Goal: Transaction & Acquisition: Book appointment/travel/reservation

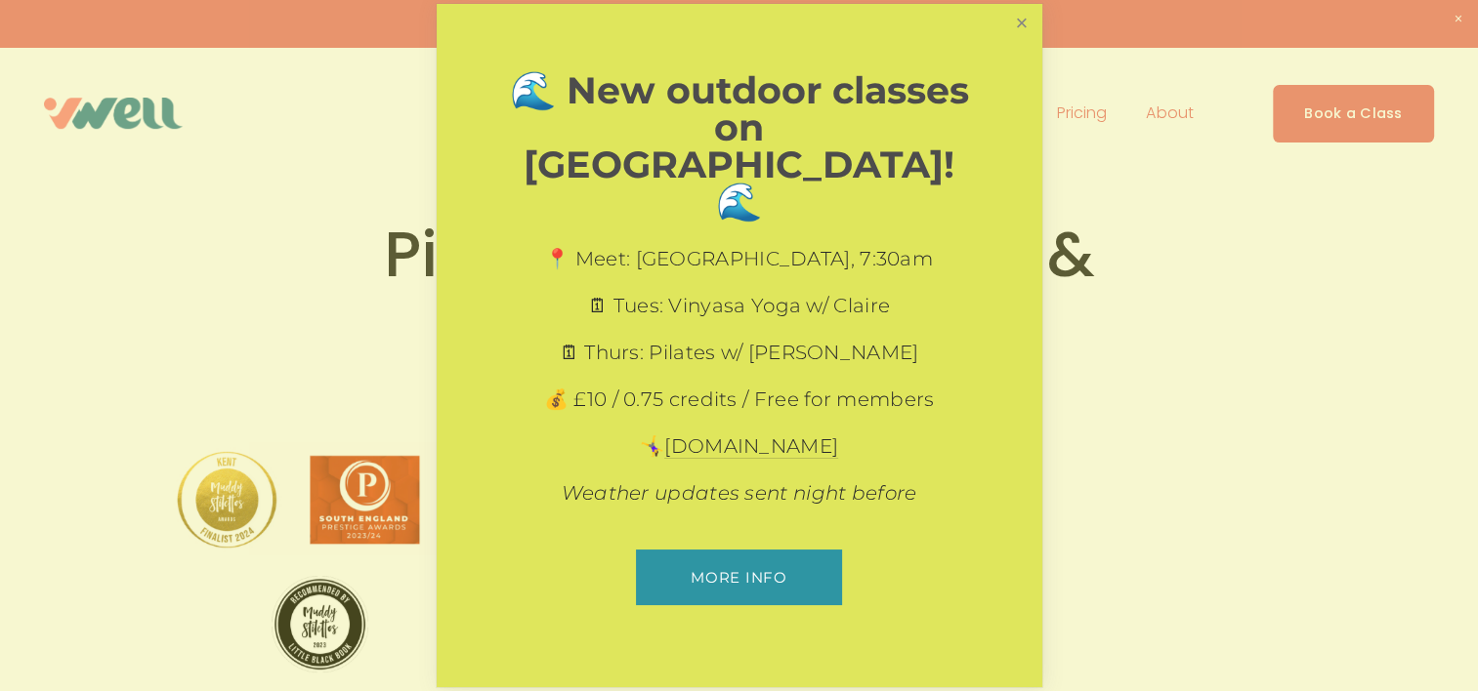
click at [1023, 41] on link "Close" at bounding box center [1021, 24] width 34 height 34
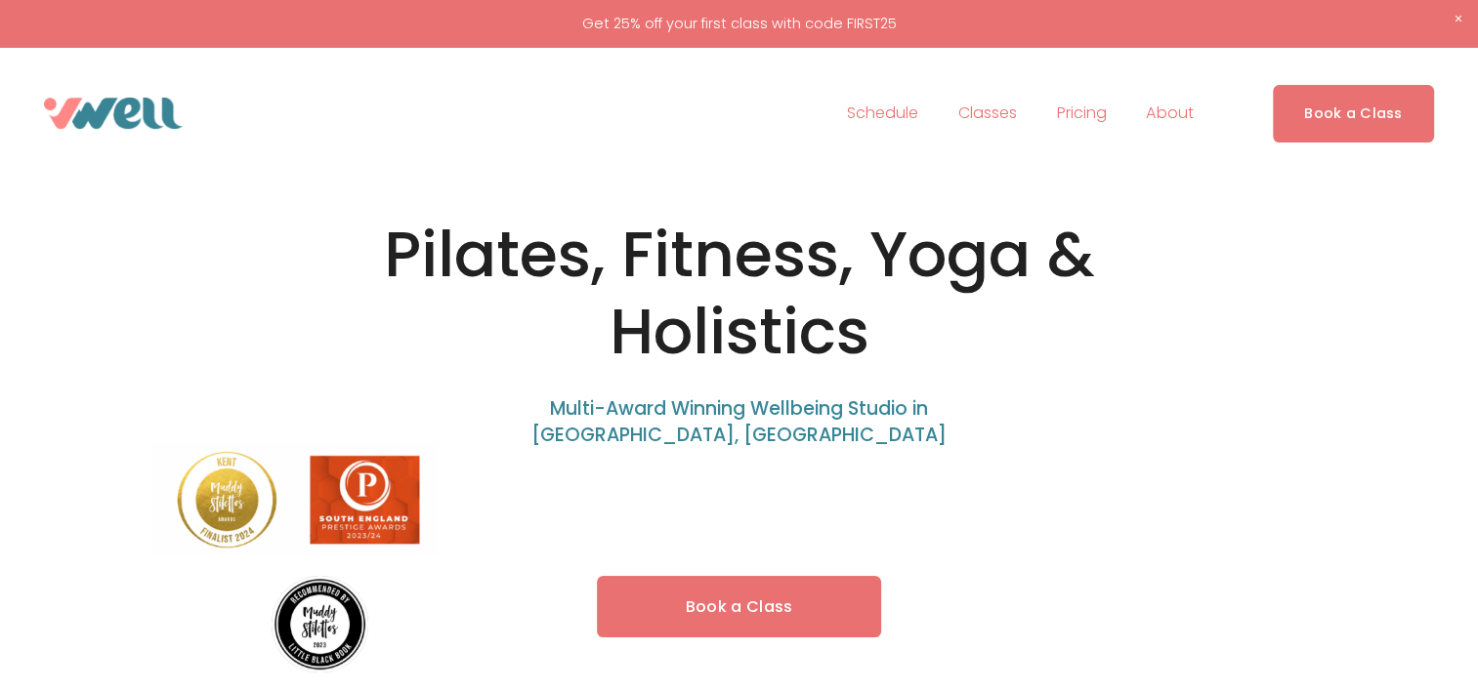
click at [992, 113] on span "Classes" at bounding box center [987, 114] width 59 height 28
click at [1008, 113] on span "Classes" at bounding box center [987, 114] width 59 height 28
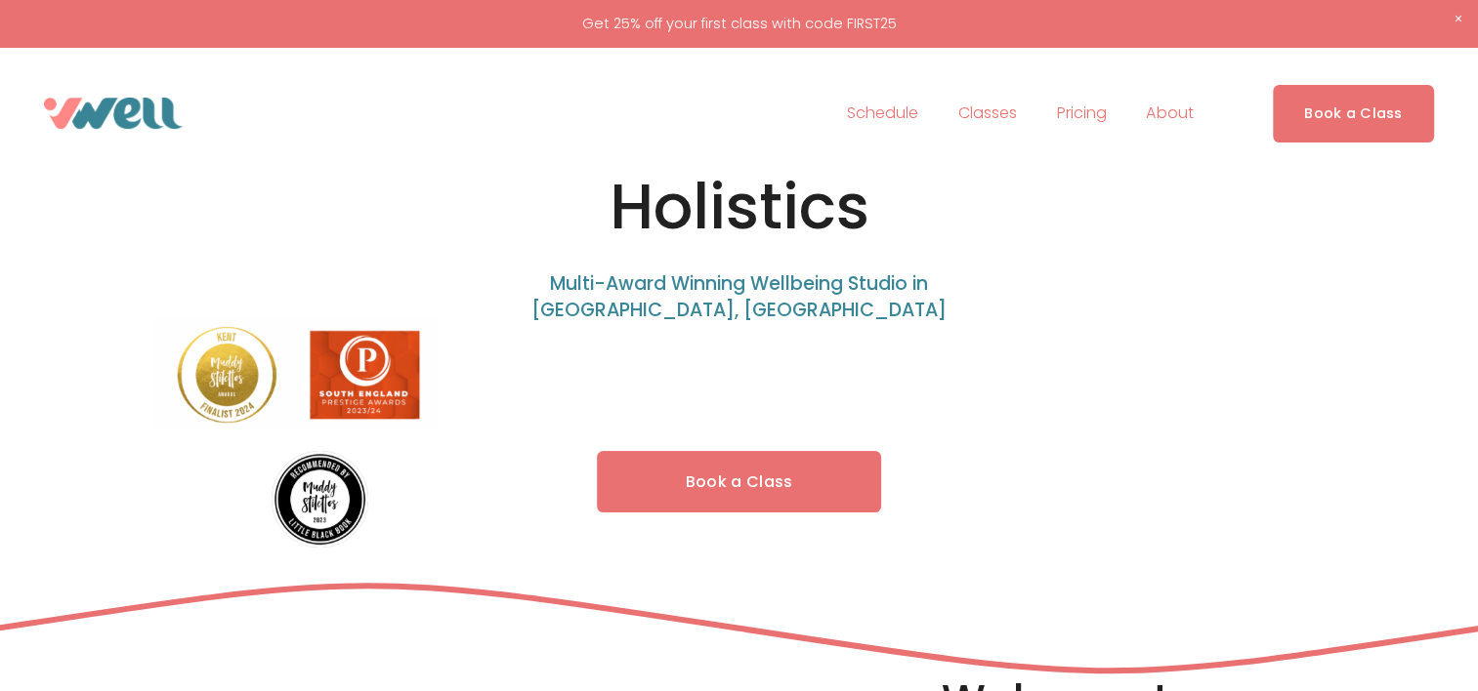
scroll to position [148, 0]
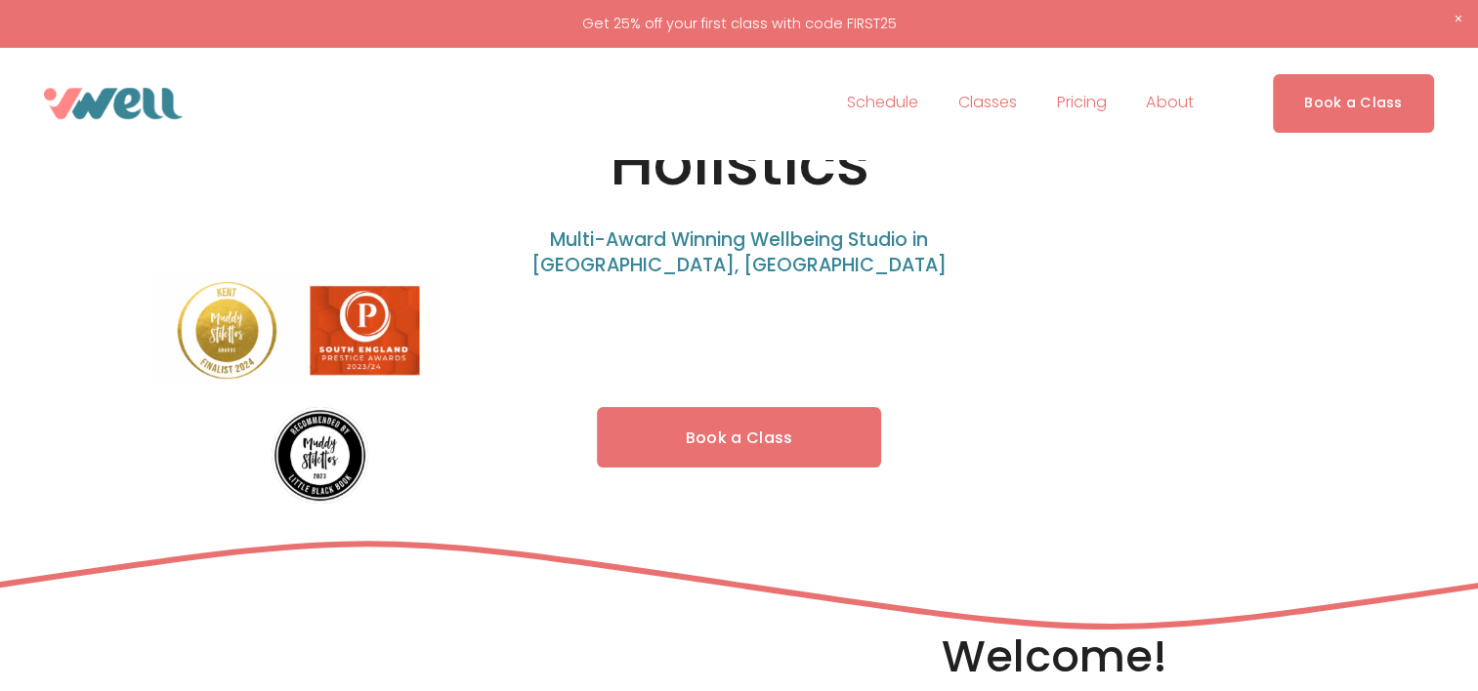
click at [747, 450] on link "Book a Class" at bounding box center [739, 438] width 285 height 62
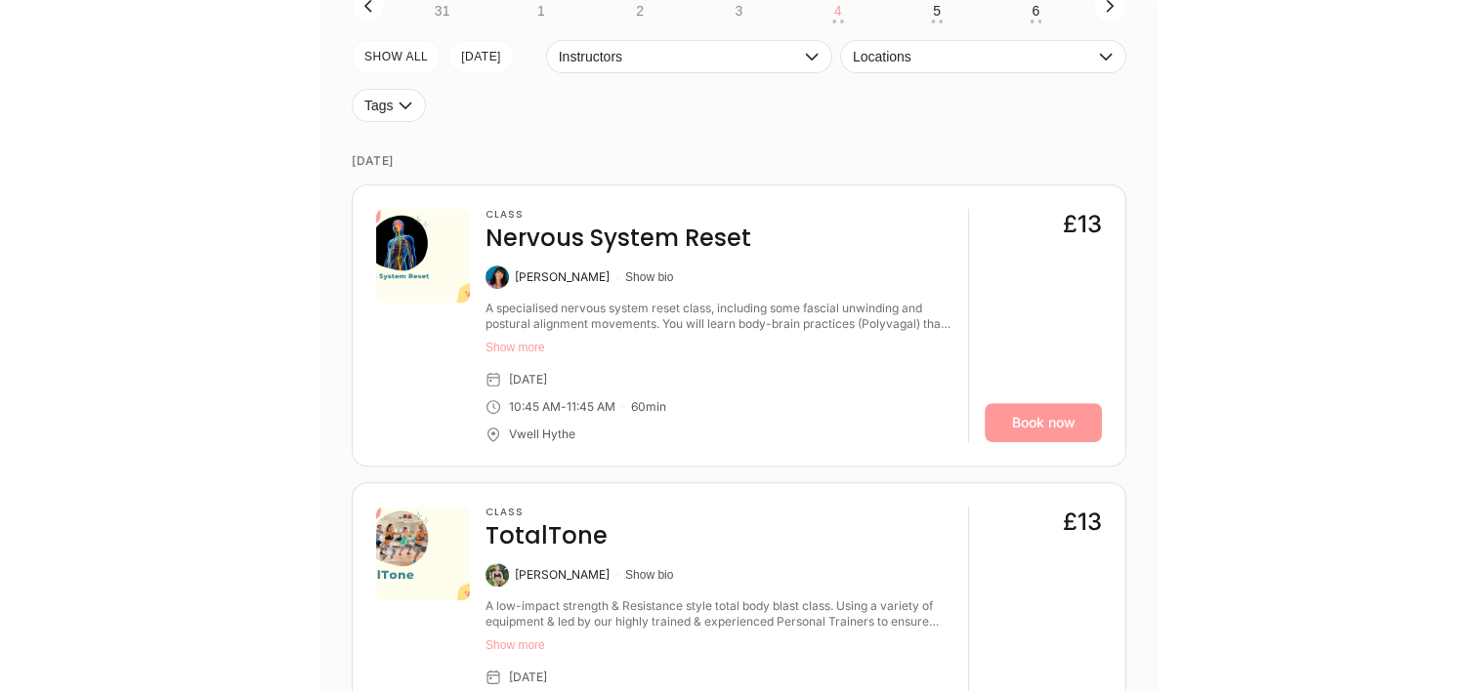
scroll to position [717, 0]
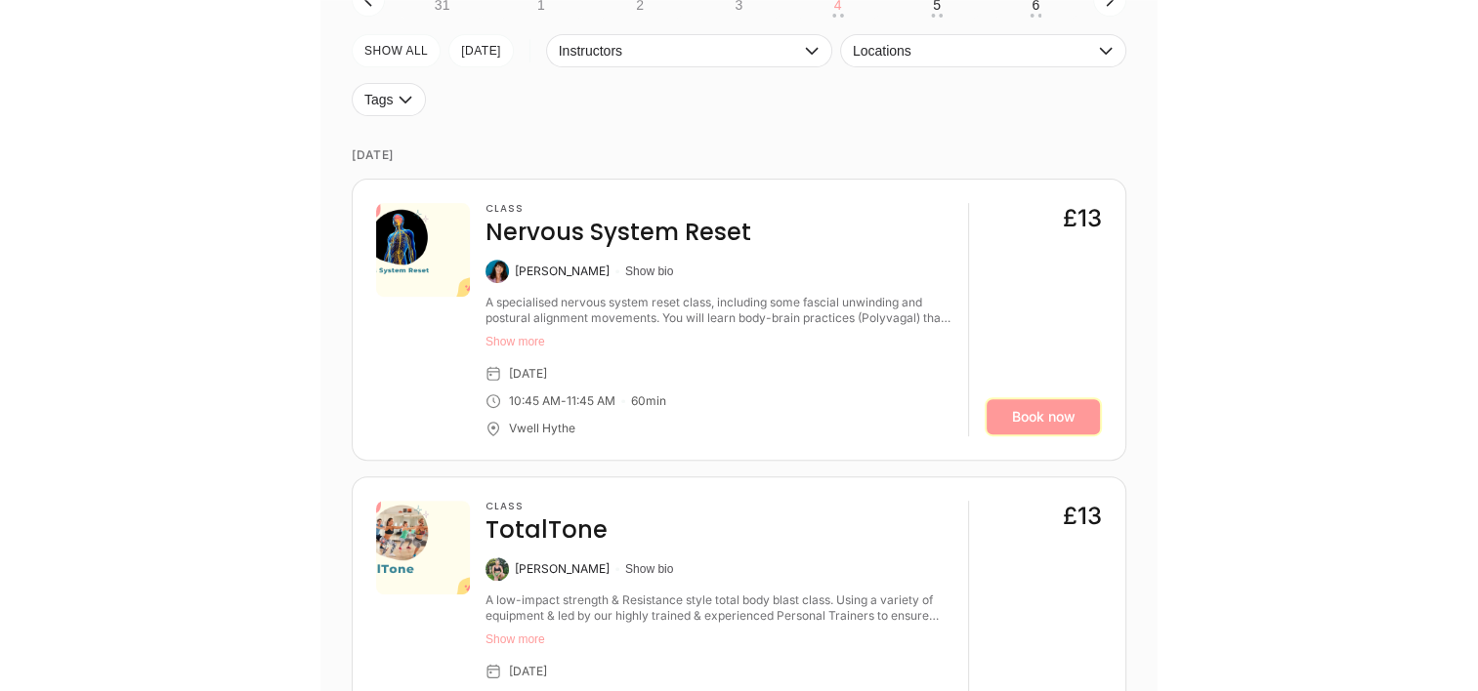
click at [1023, 424] on link "Book now" at bounding box center [1042, 416] width 117 height 39
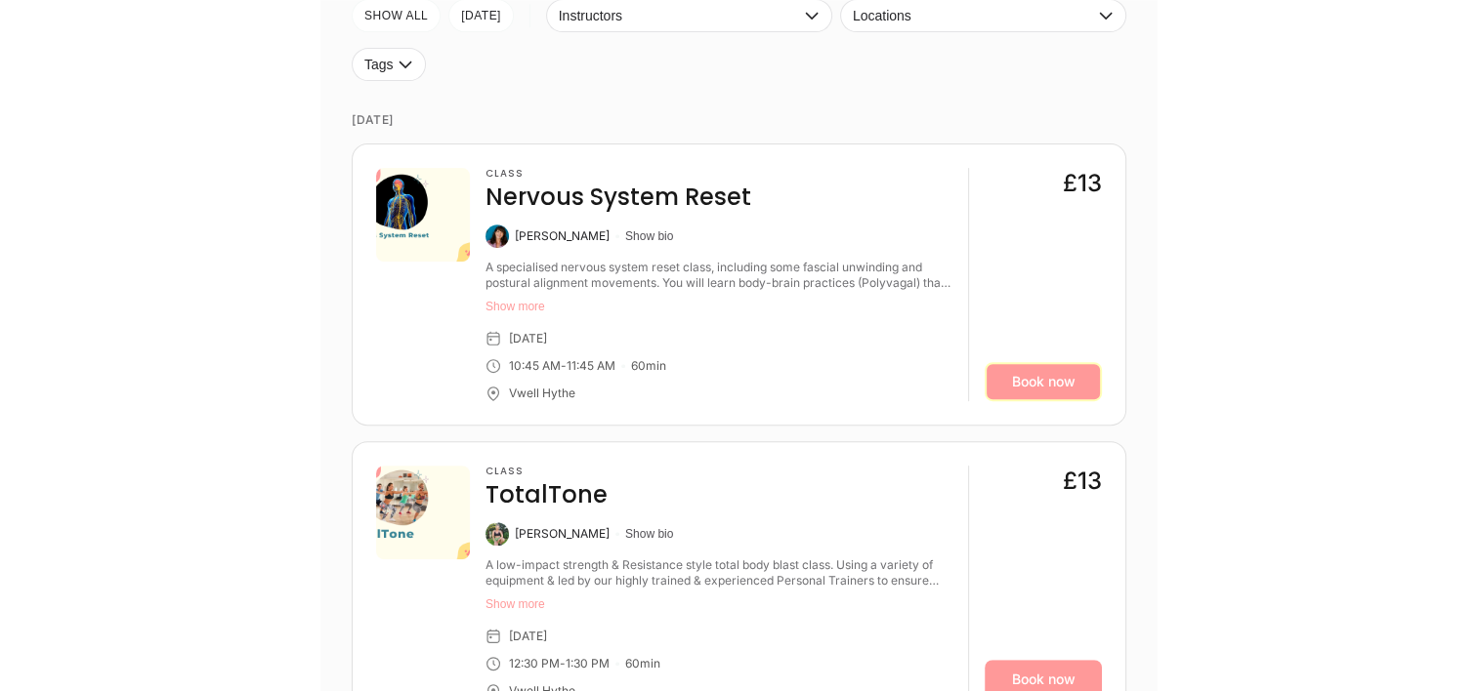
scroll to position [753, 0]
click at [1046, 374] on link "Book now" at bounding box center [1042, 380] width 117 height 39
